Goal: Find specific page/section

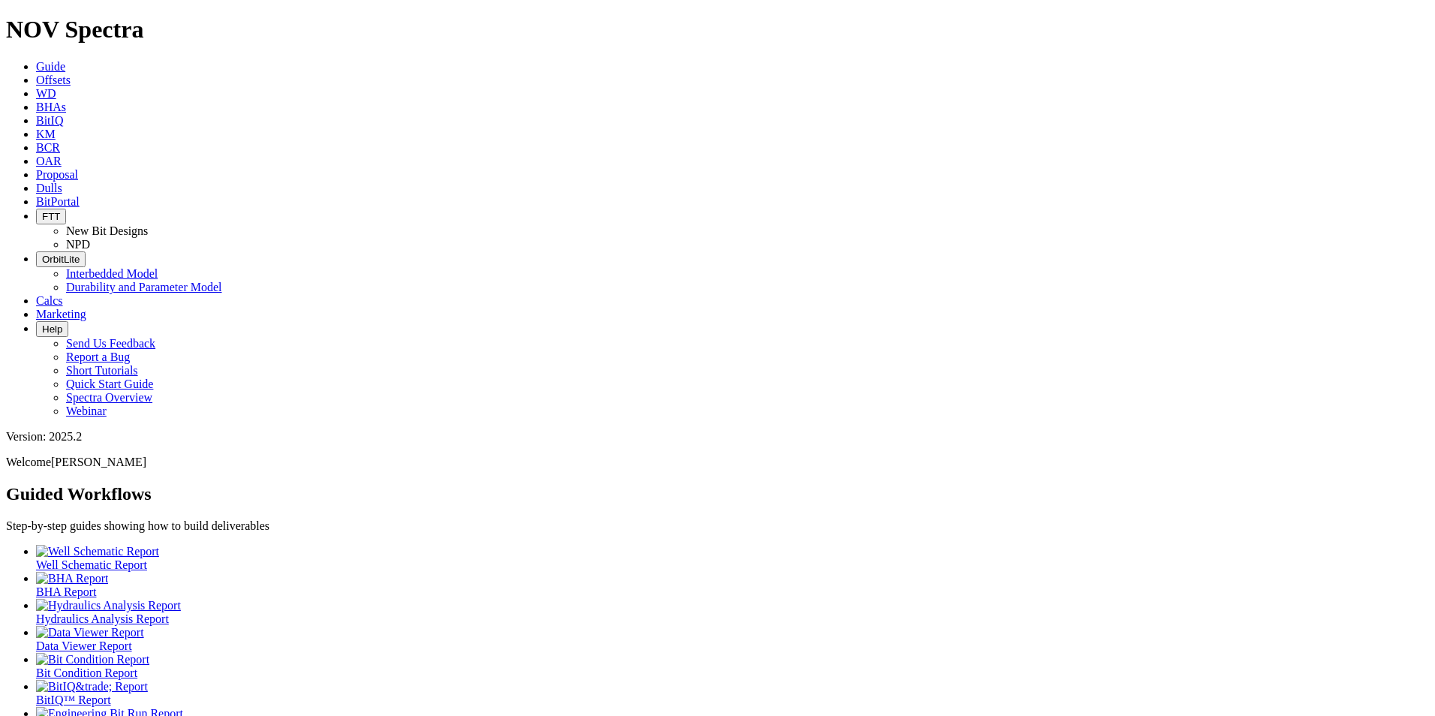
click at [62, 182] on link "Dulls" at bounding box center [49, 188] width 26 height 13
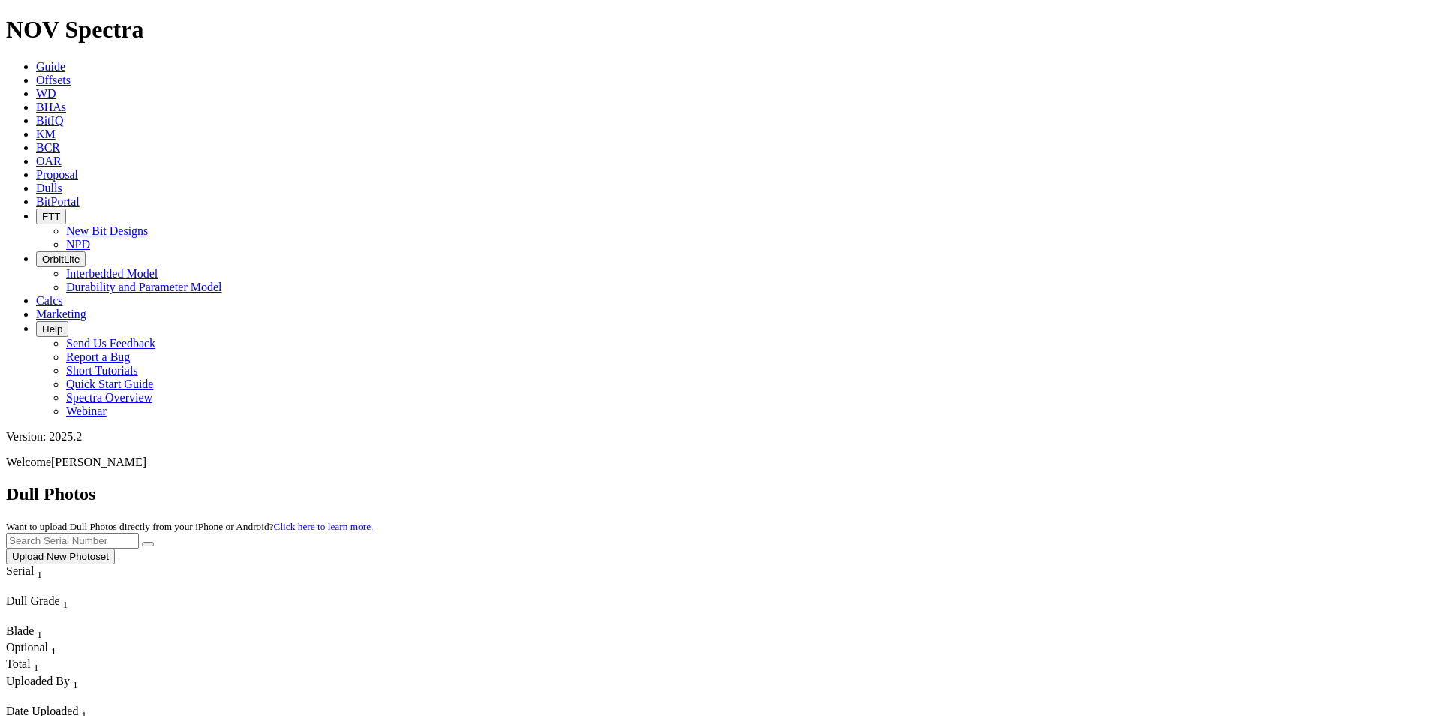
click at [139, 533] on input "text" at bounding box center [72, 541] width 133 height 16
click at [154, 542] on button "submit" at bounding box center [148, 544] width 12 height 5
click at [139, 533] on input "A319103" at bounding box center [72, 541] width 133 height 16
type input "A319013"
click at [154, 542] on button "submit" at bounding box center [148, 544] width 12 height 5
